Goal: Check status: Check status

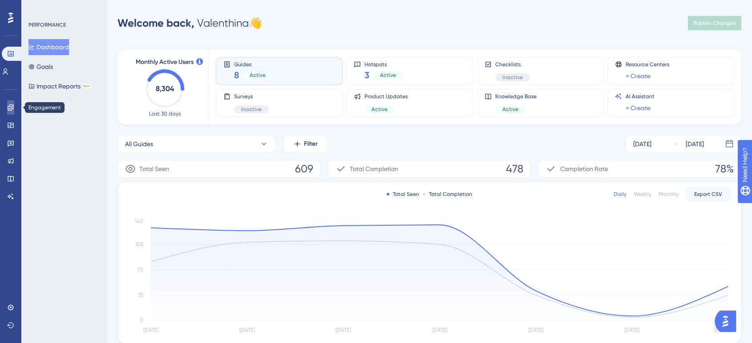
click at [10, 107] on icon at bounding box center [10, 107] width 7 height 7
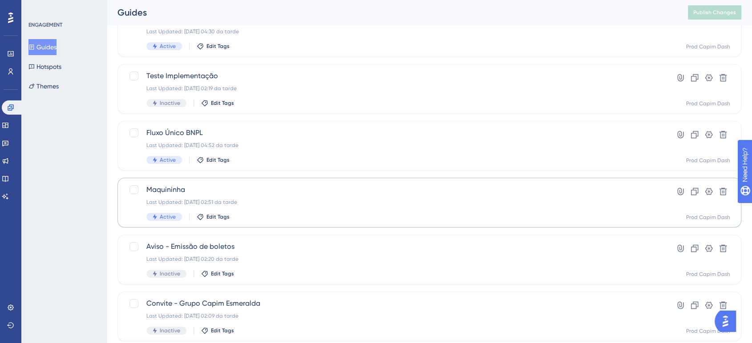
scroll to position [188, 0]
click at [253, 205] on div "Last Updated: [DATE] 02:51 da tarde" at bounding box center [393, 202] width 494 height 7
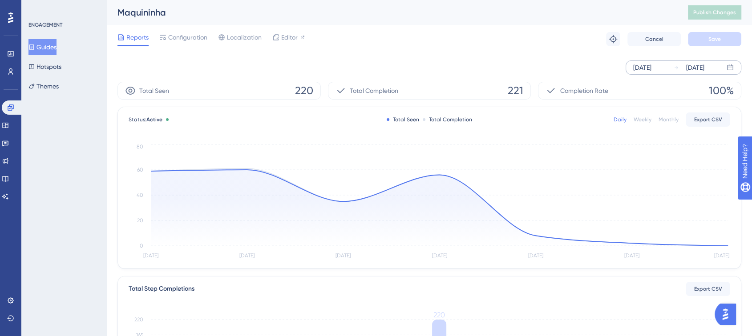
click at [648, 67] on div "[DATE]" at bounding box center [642, 67] width 18 height 11
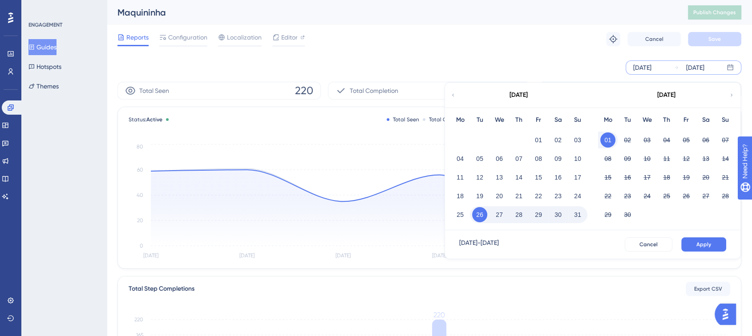
click at [537, 214] on button "29" at bounding box center [538, 214] width 15 height 15
click at [510, 215] on div "28" at bounding box center [519, 214] width 20 height 17
click at [641, 245] on span "Cancel" at bounding box center [648, 244] width 18 height 7
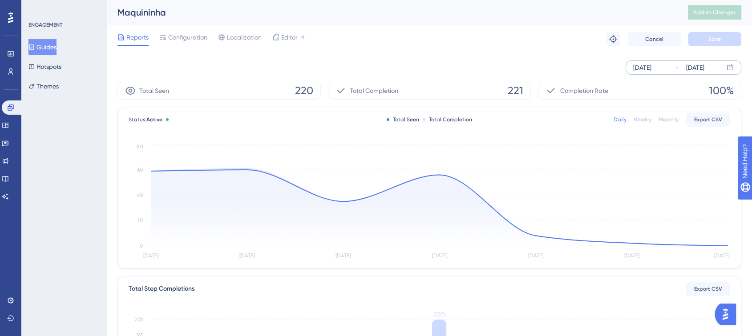
click at [643, 70] on div "[DATE]" at bounding box center [642, 67] width 18 height 11
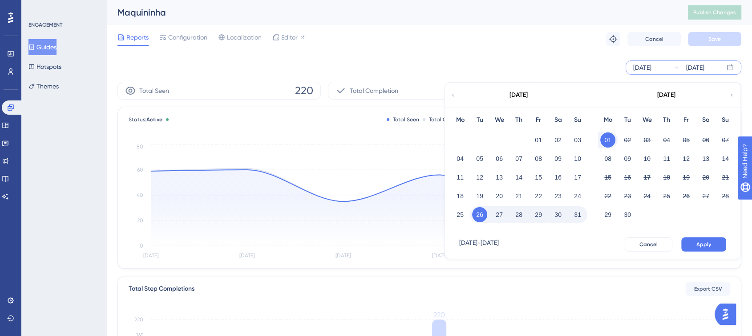
click at [519, 216] on button "28" at bounding box center [518, 214] width 15 height 15
click at [691, 245] on button "Apply" at bounding box center [703, 244] width 45 height 14
